Goal: Information Seeking & Learning: Learn about a topic

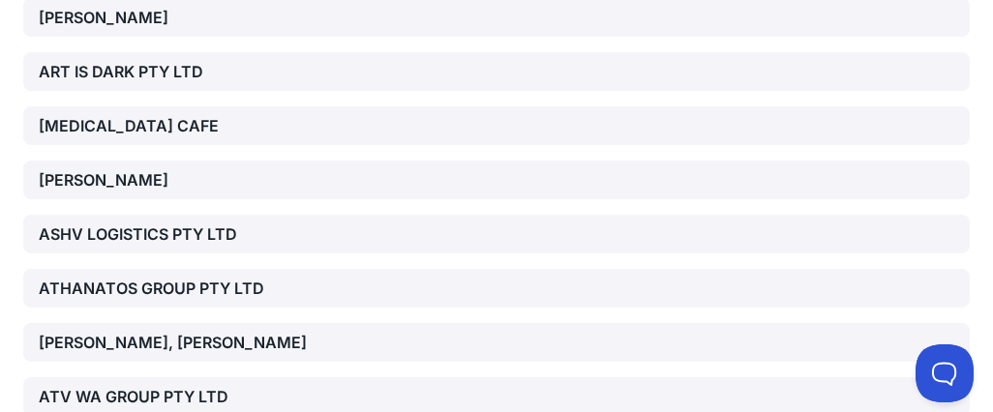
scroll to position [26167, 0]
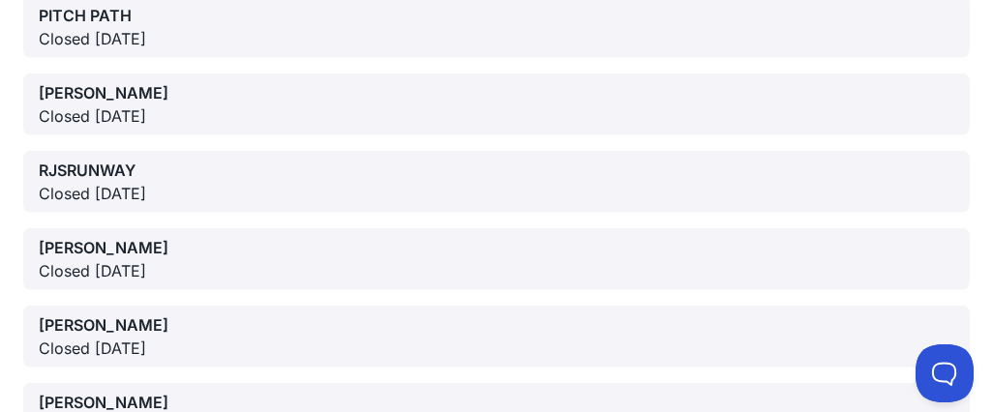
click at [459, 391] on div "[PERSON_NAME]" at bounding box center [497, 402] width 916 height 23
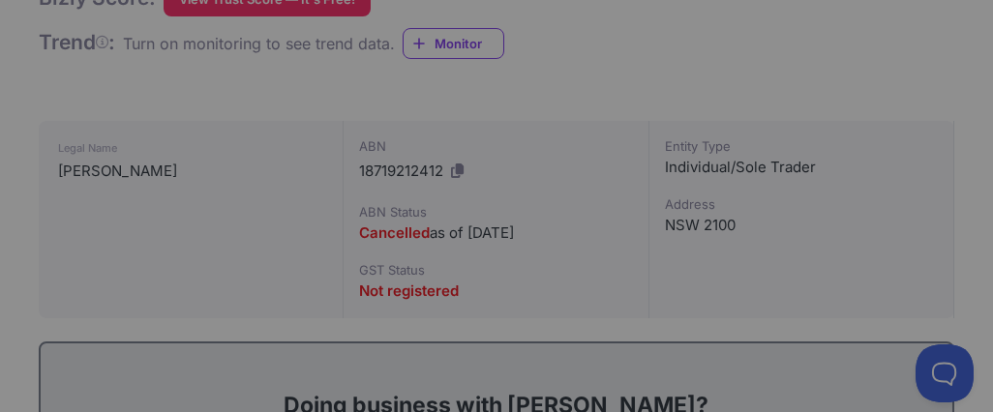
scroll to position [686, 0]
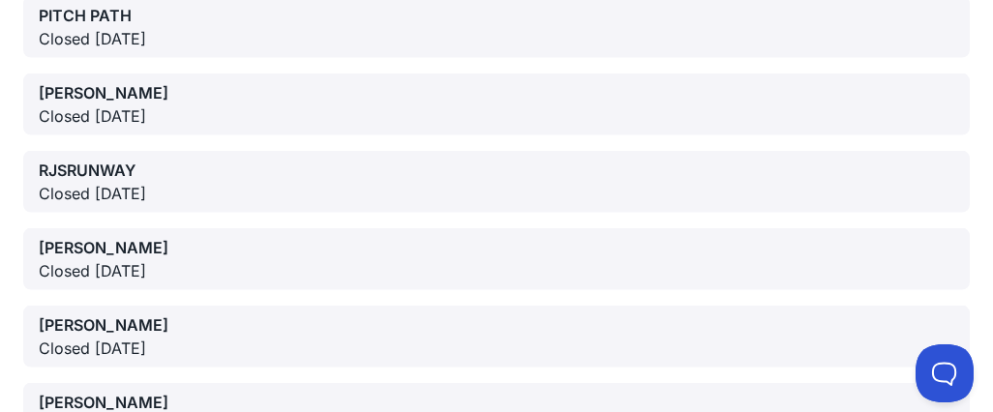
scroll to position [121, 0]
